Goal: Information Seeking & Learning: Understand process/instructions

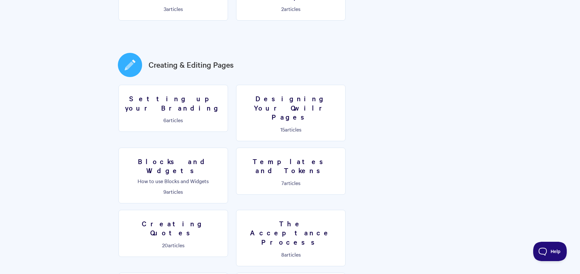
scroll to position [291, 0]
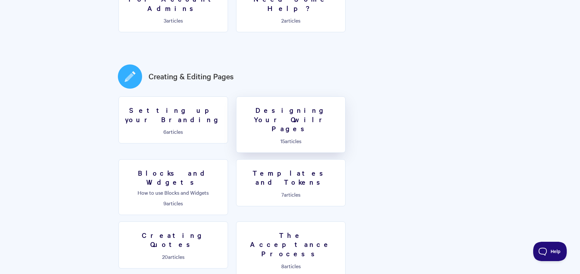
click at [280, 97] on link "Designing Your Qwilr Pages 15 articles" at bounding box center [290, 125] width 109 height 57
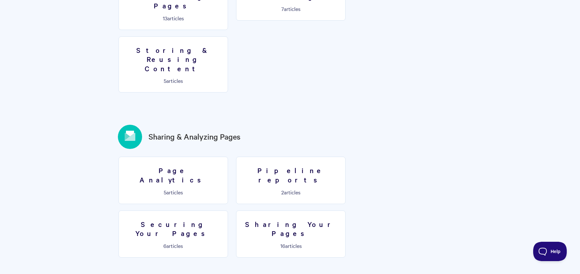
scroll to position [678, 0]
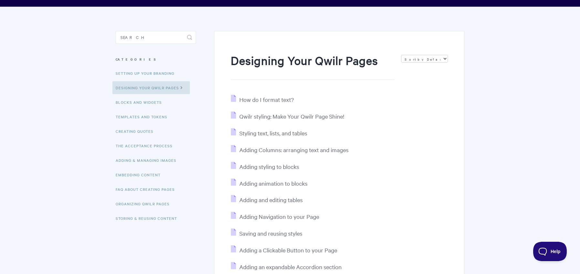
scroll to position [32, 0]
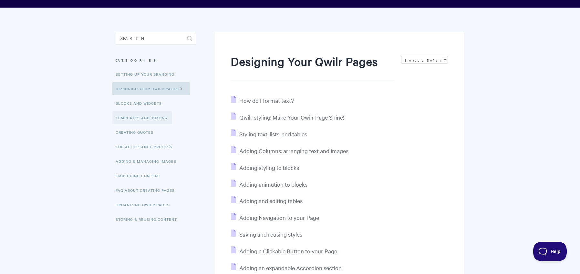
click at [134, 119] on link "Templates and Tokens" at bounding box center [142, 117] width 60 height 13
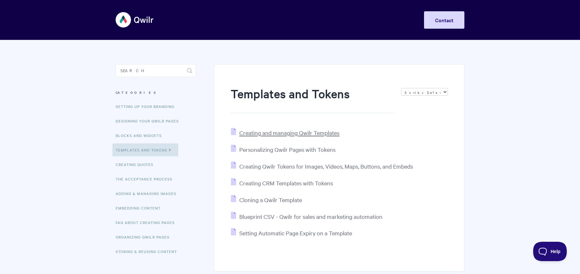
click at [273, 134] on span "Creating and managing Qwilr Templates" at bounding box center [289, 132] width 100 height 7
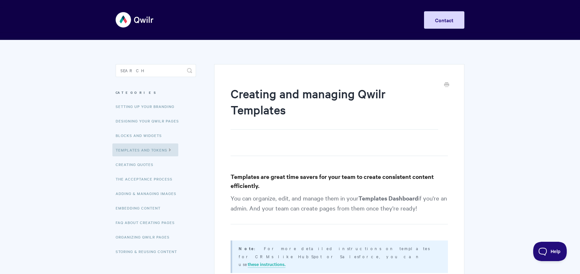
scroll to position [32, 0]
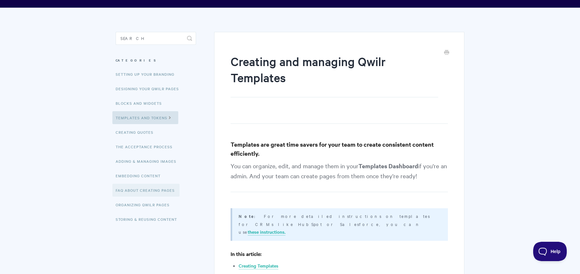
click at [140, 188] on link "FAQ About Creating Pages" at bounding box center [145, 190] width 67 height 13
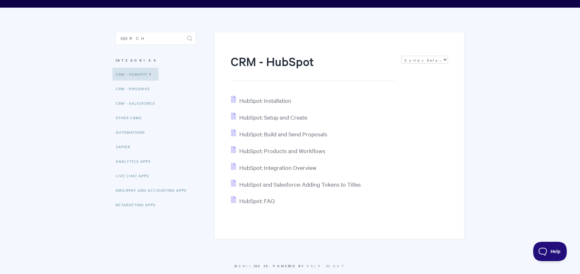
scroll to position [43, 0]
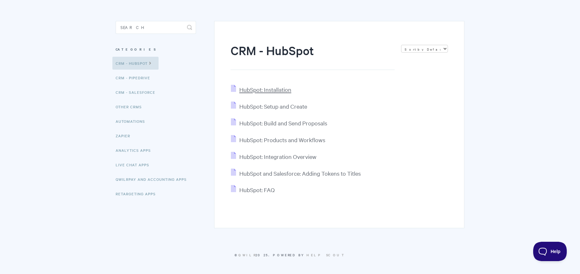
click at [271, 90] on span "HubSpot: Installation" at bounding box center [265, 89] width 52 height 7
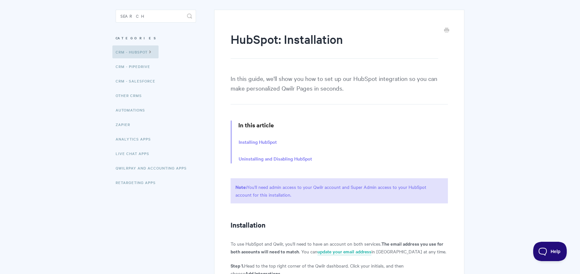
scroll to position [65, 0]
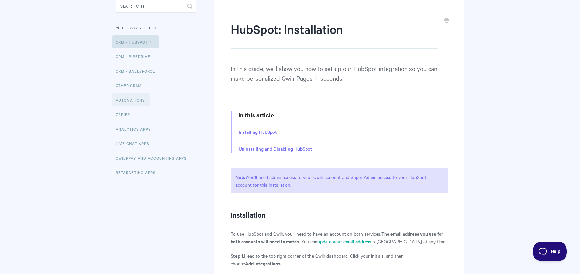
click at [126, 101] on link "Automations" at bounding box center [130, 100] width 37 height 13
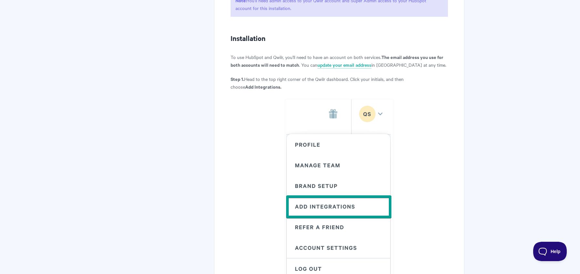
scroll to position [0, 0]
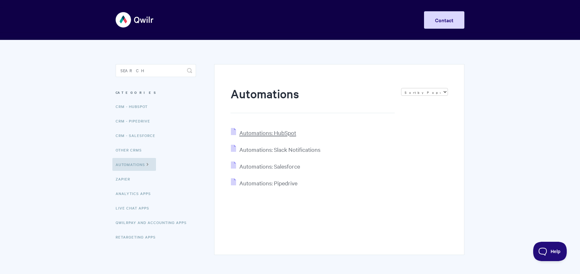
click at [286, 134] on span "Automations: HubSpot" at bounding box center [267, 132] width 57 height 7
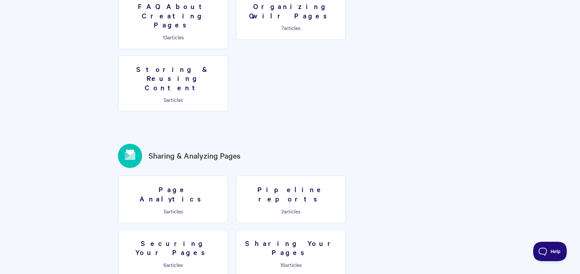
scroll to position [646, 0]
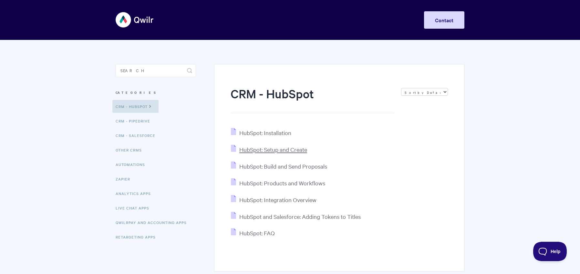
click at [295, 153] on span "HubSpot: Setup and Create" at bounding box center [273, 149] width 68 height 7
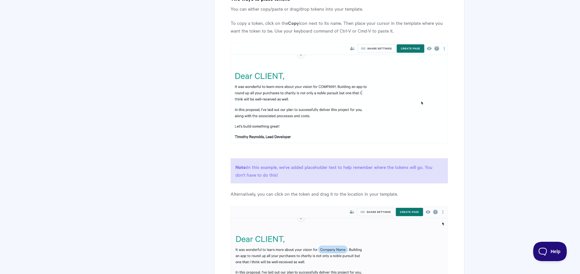
scroll to position [2454, 0]
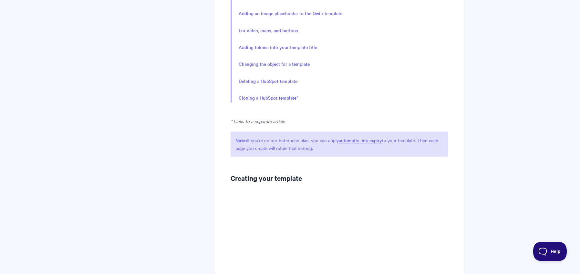
scroll to position [291, 0]
